Goal: Task Accomplishment & Management: Manage account settings

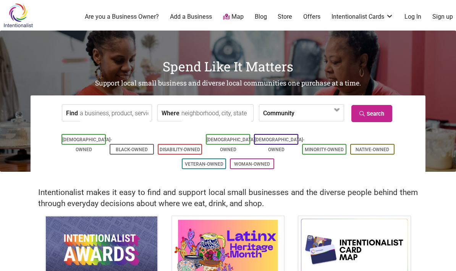
click at [21, 19] on img at bounding box center [18, 15] width 36 height 25
click at [409, 17] on link "Log In" at bounding box center [413, 17] width 17 height 8
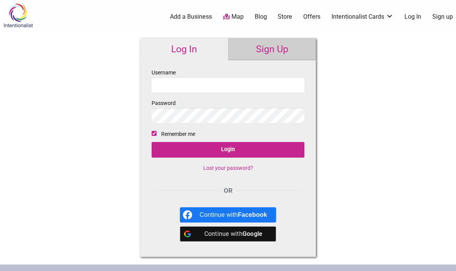
type input "smsingh"
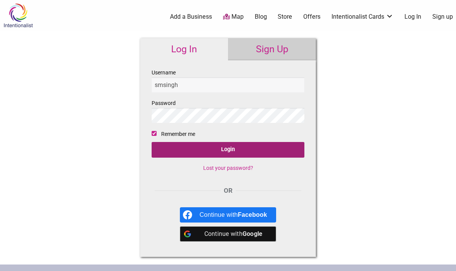
click at [278, 153] on input "Login" at bounding box center [228, 150] width 153 height 16
